Goal: Task Accomplishment & Management: Manage account settings

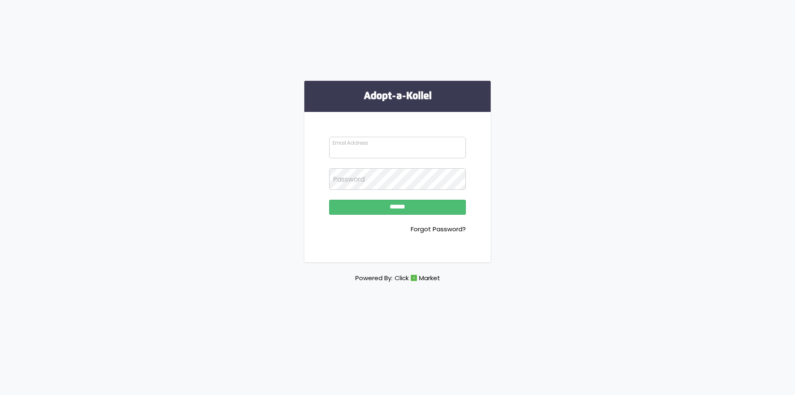
click at [428, 152] on input "Email Address" at bounding box center [397, 148] width 137 height 22
type input "**********"
click at [329, 200] on input "******" at bounding box center [397, 207] width 137 height 15
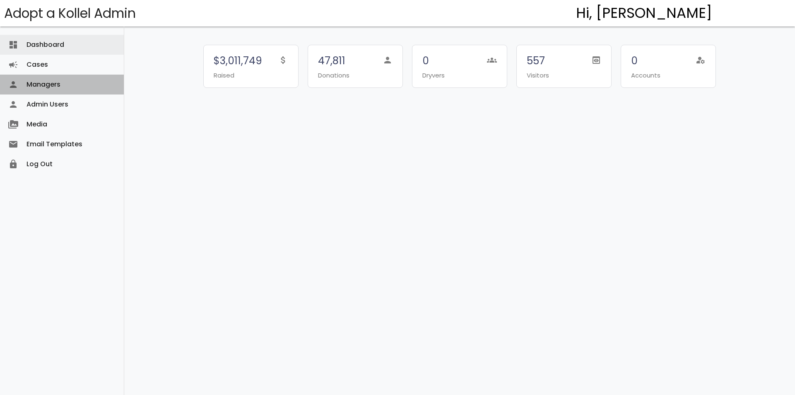
click at [99, 76] on link "Managers person" at bounding box center [62, 85] width 124 height 20
